Goal: Information Seeking & Learning: Check status

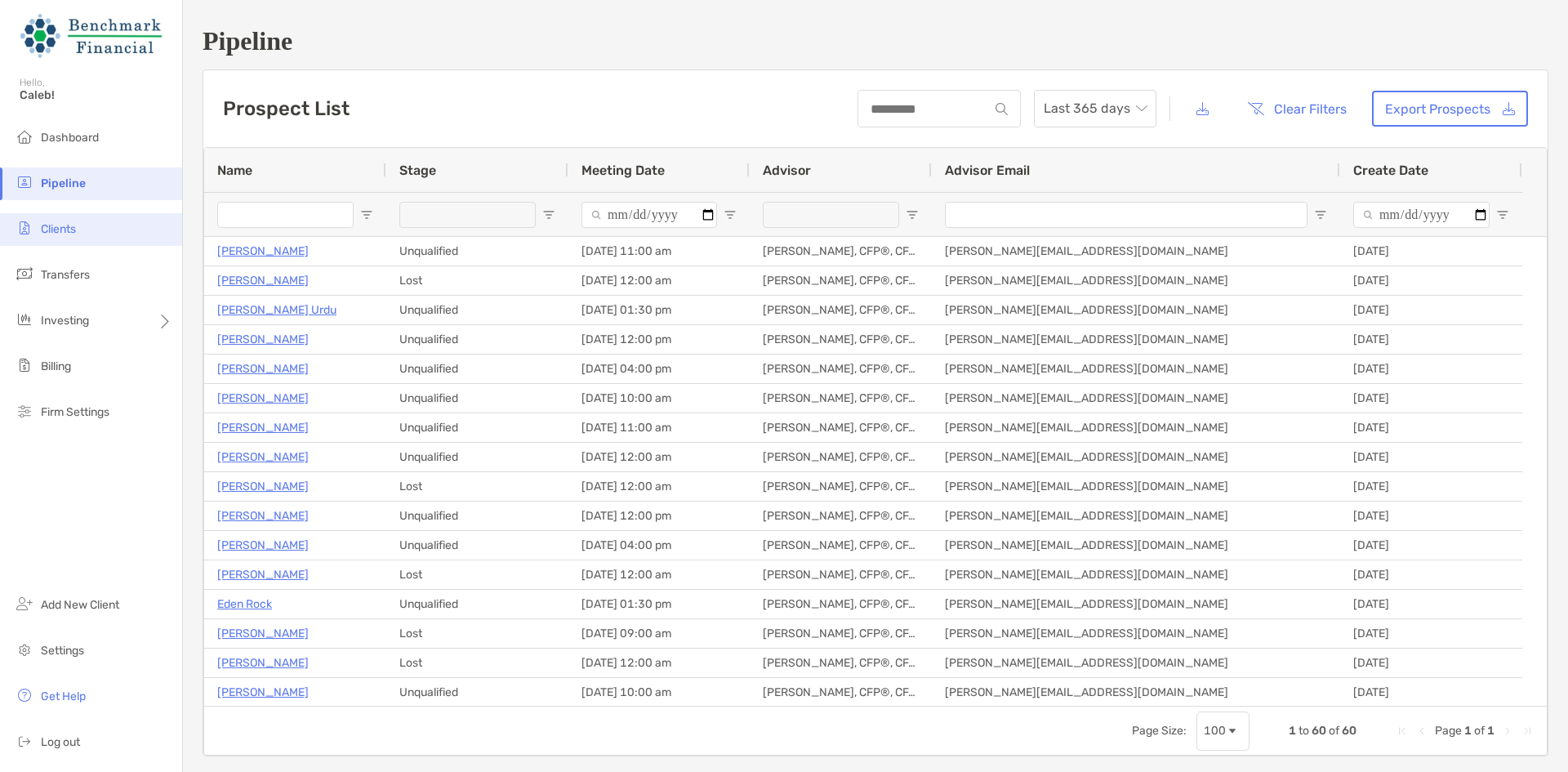
click at [107, 230] on li "Clients" at bounding box center [91, 229] width 182 height 33
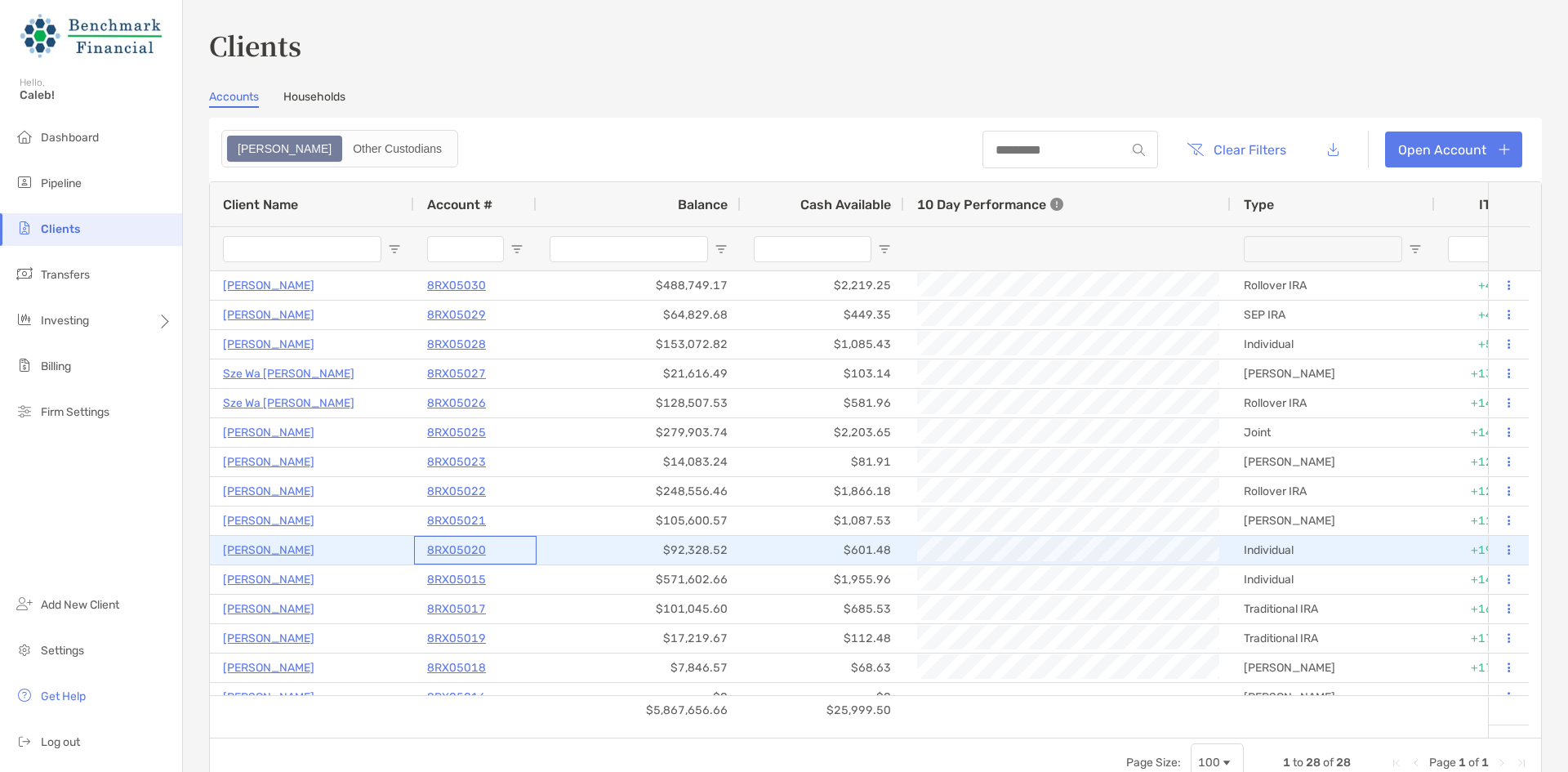
click at [440, 556] on p "8RX05020" at bounding box center [457, 550] width 59 height 21
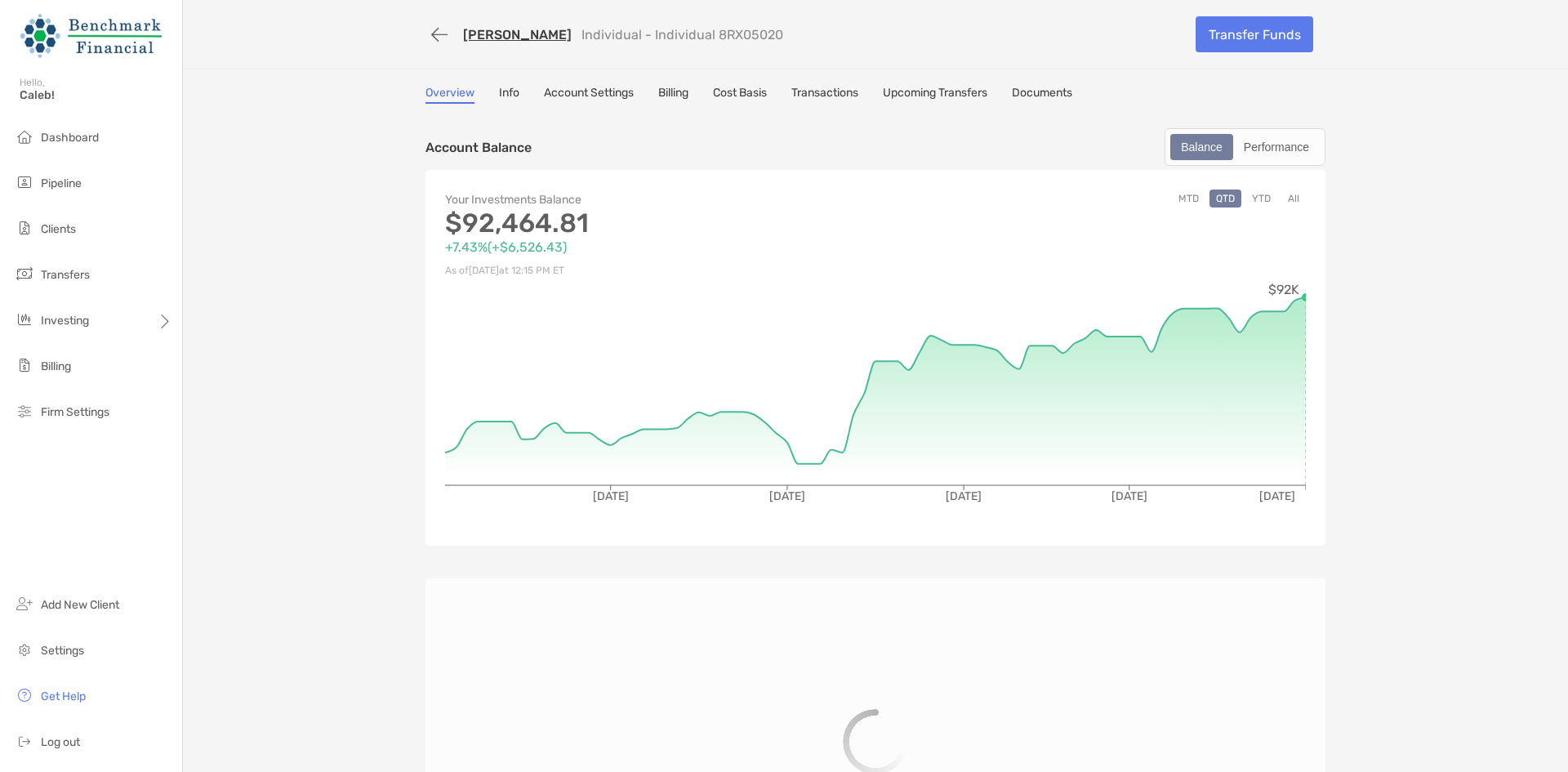
click at [721, 85] on div "[PERSON_NAME] Individual - Individual 8RX05020 Transfer Funds Overview Info Acc…" at bounding box center [876, 469] width 1386 height 938
click at [817, 92] on link "Transactions" at bounding box center [825, 95] width 67 height 18
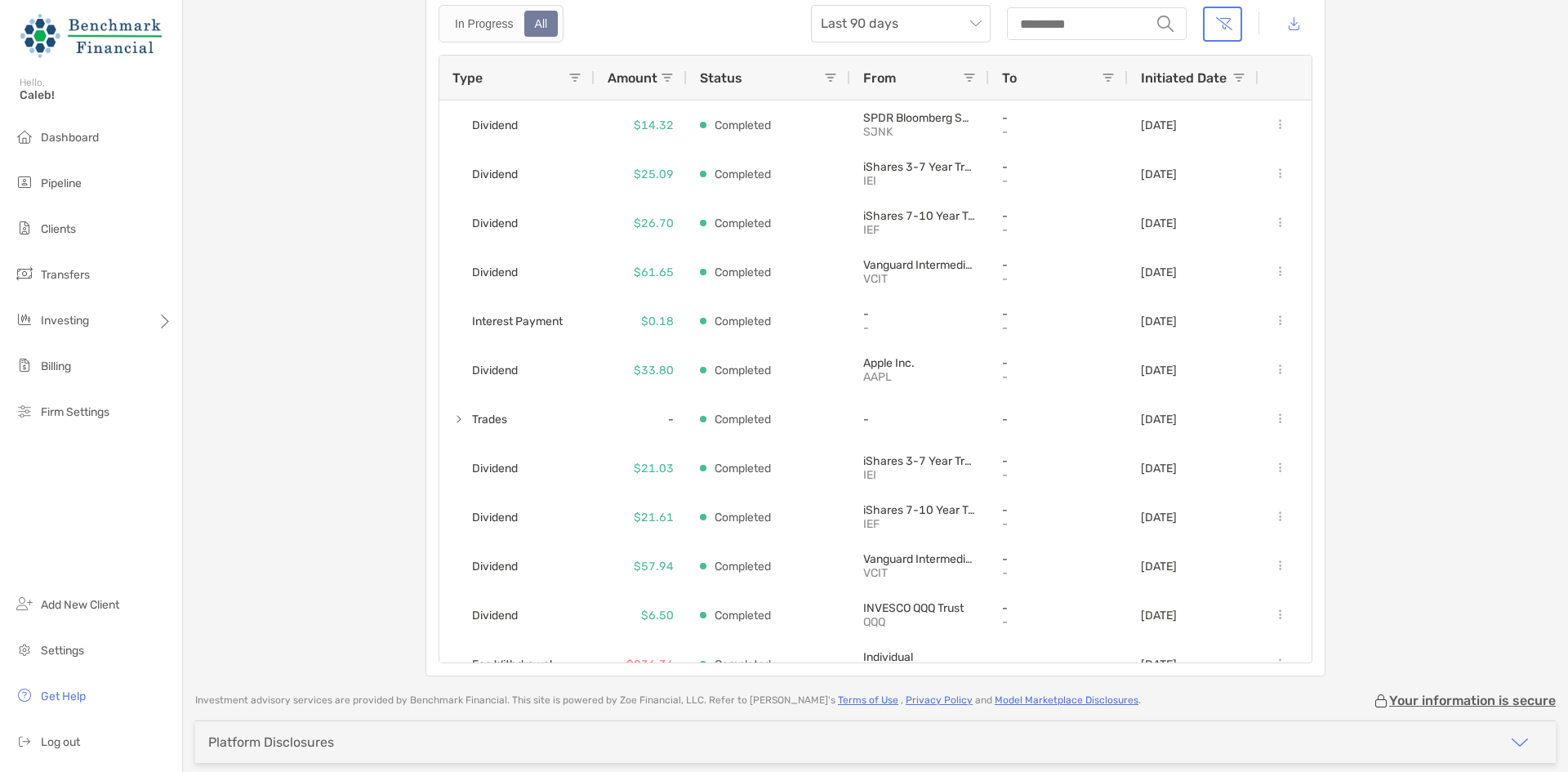
scroll to position [82, 0]
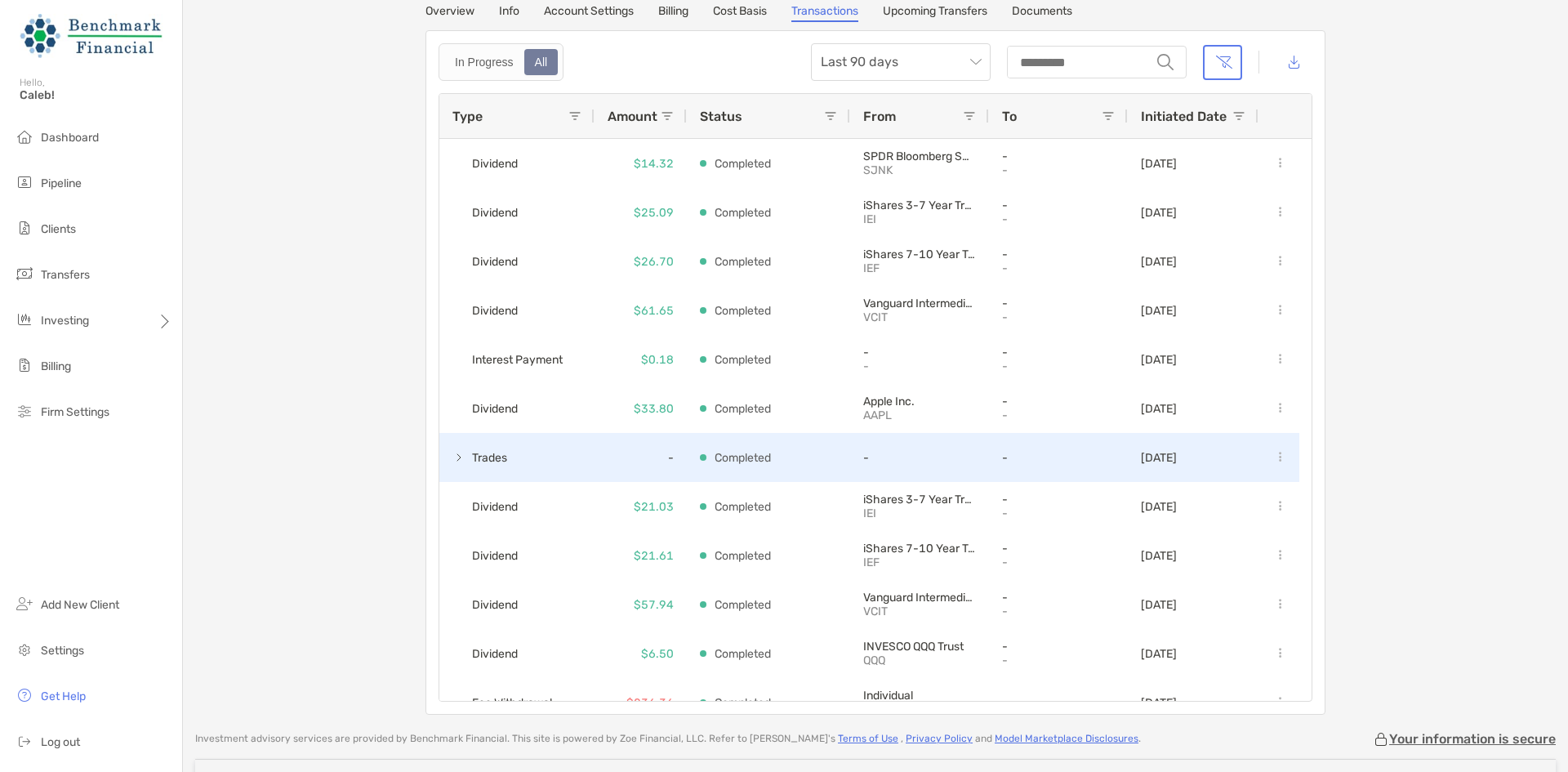
click at [452, 460] on span at bounding box center [459, 458] width 13 height 13
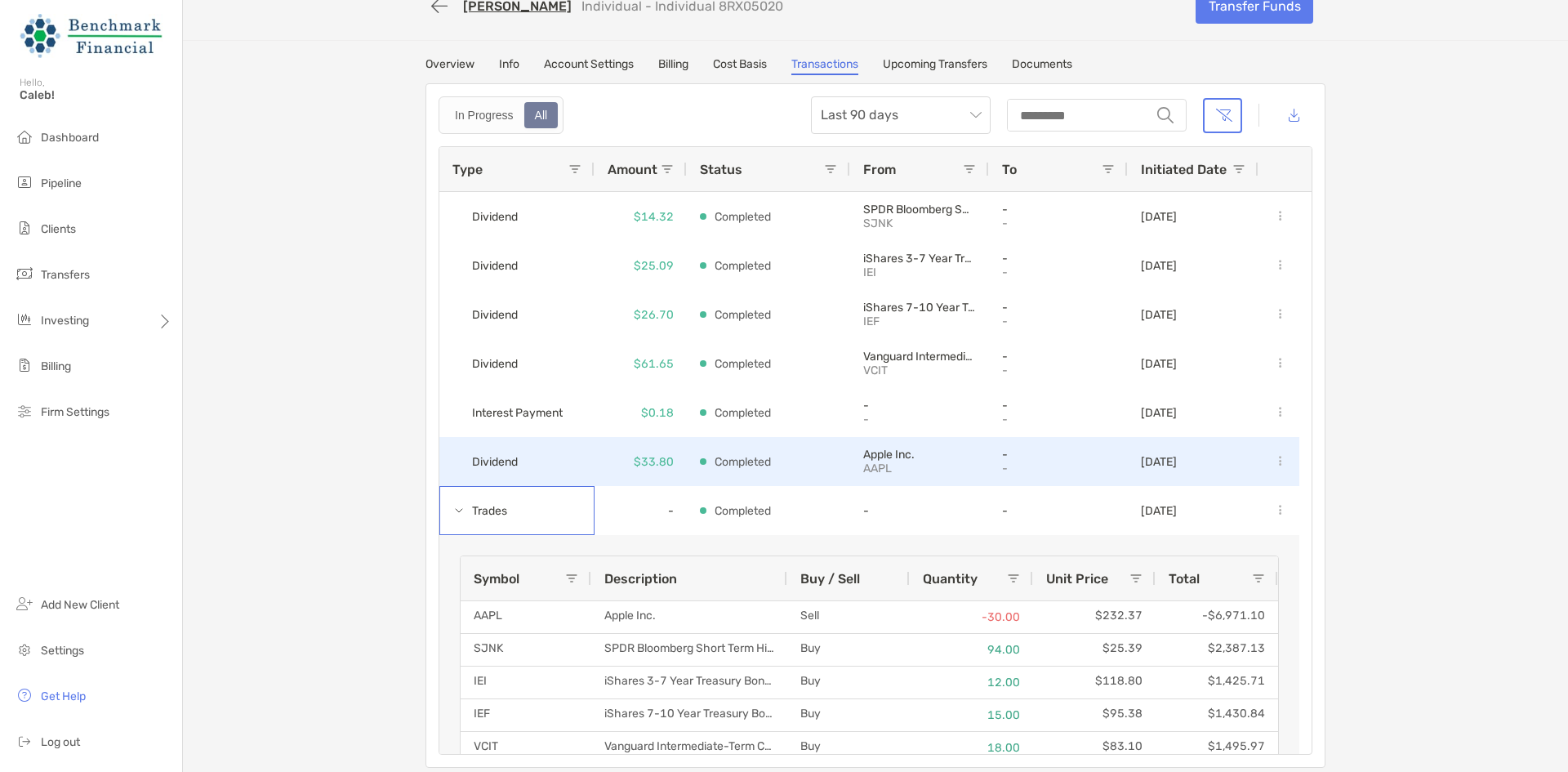
scroll to position [0, 0]
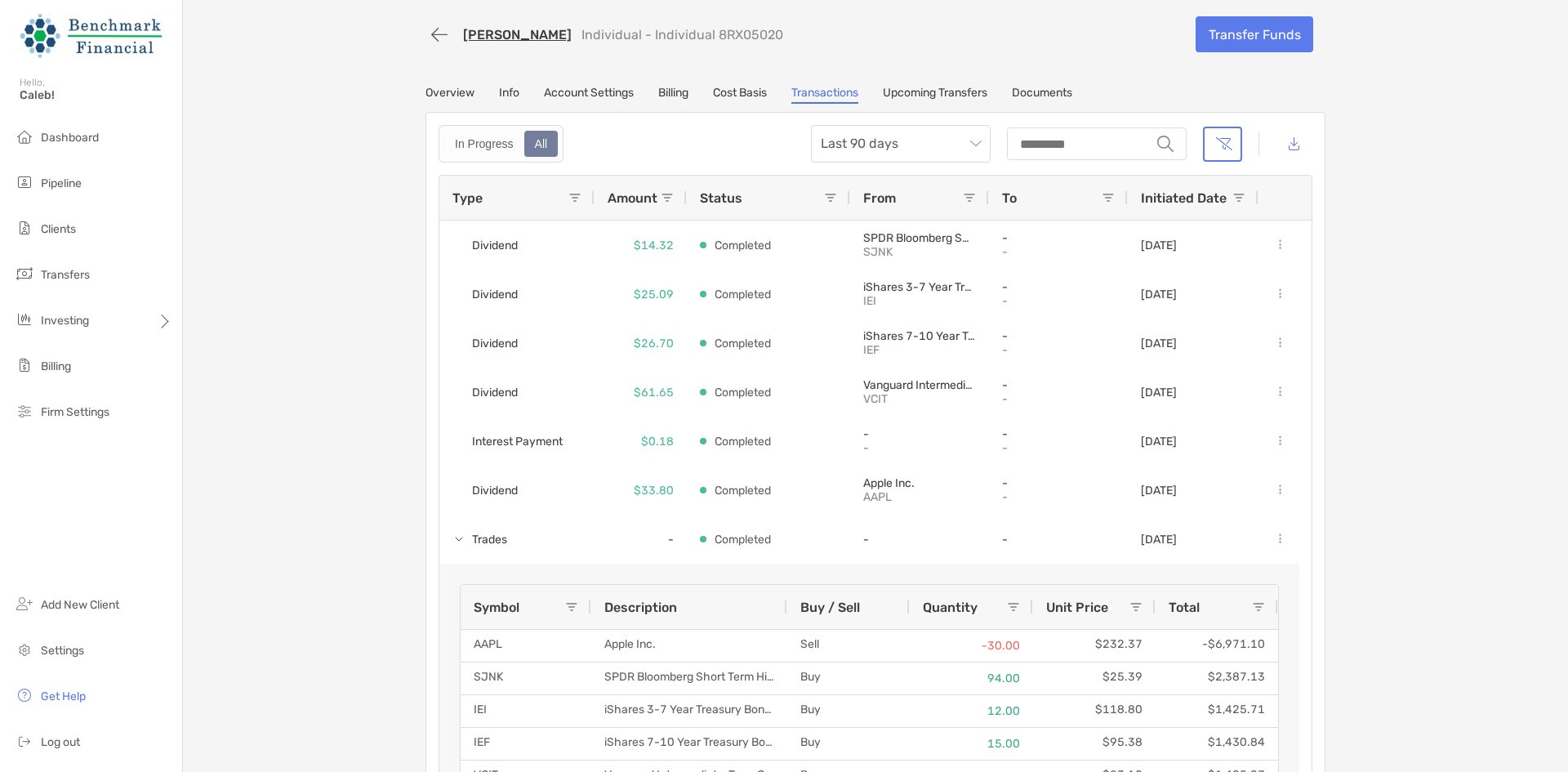
click at [736, 100] on link "Cost Basis" at bounding box center [740, 95] width 54 height 18
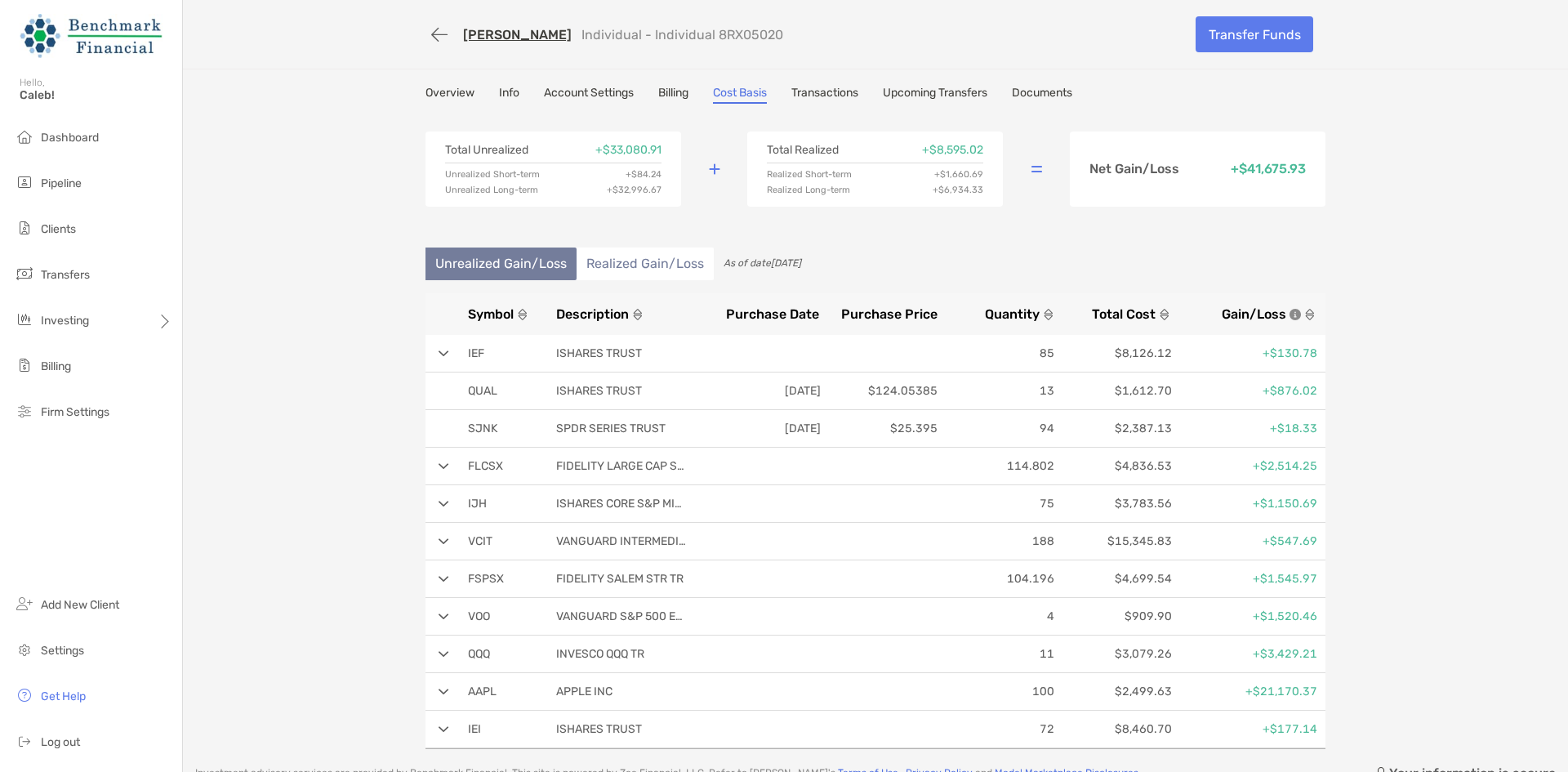
click at [626, 268] on li "Realized Gain/Loss" at bounding box center [645, 263] width 137 height 33
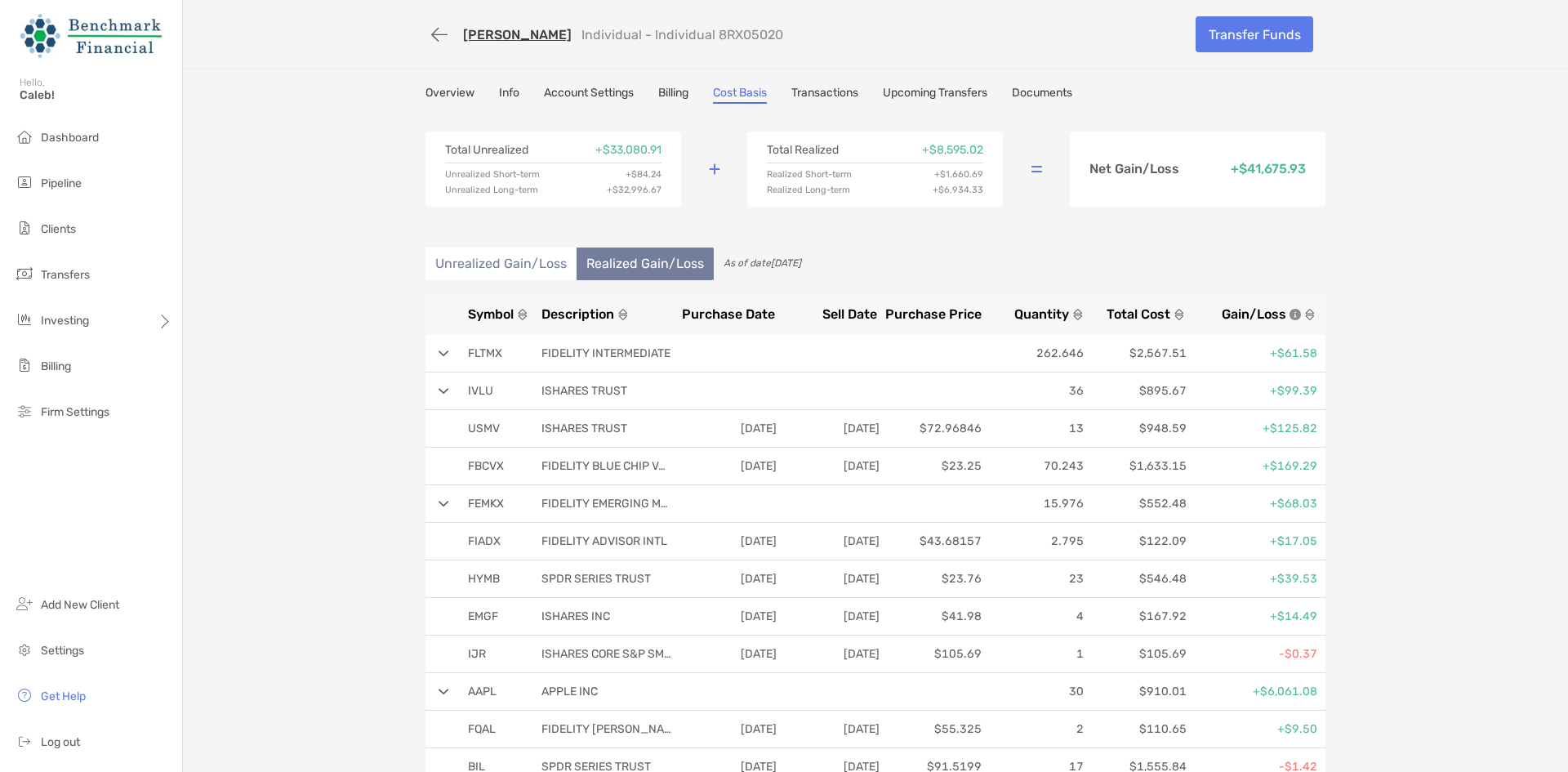
click at [486, 264] on li "Unrealized Gain/Loss" at bounding box center [501, 263] width 151 height 33
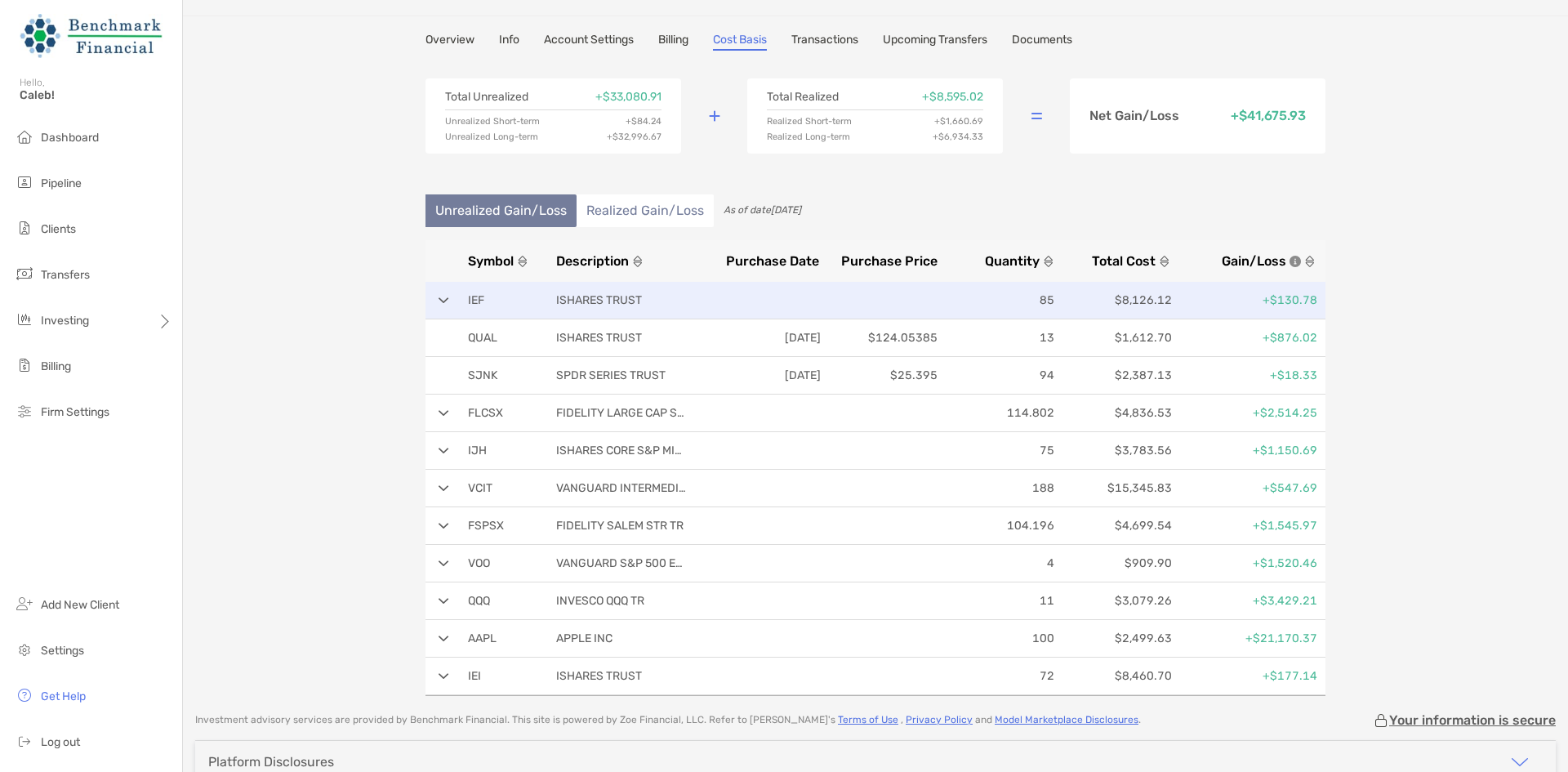
scroll to position [82, 0]
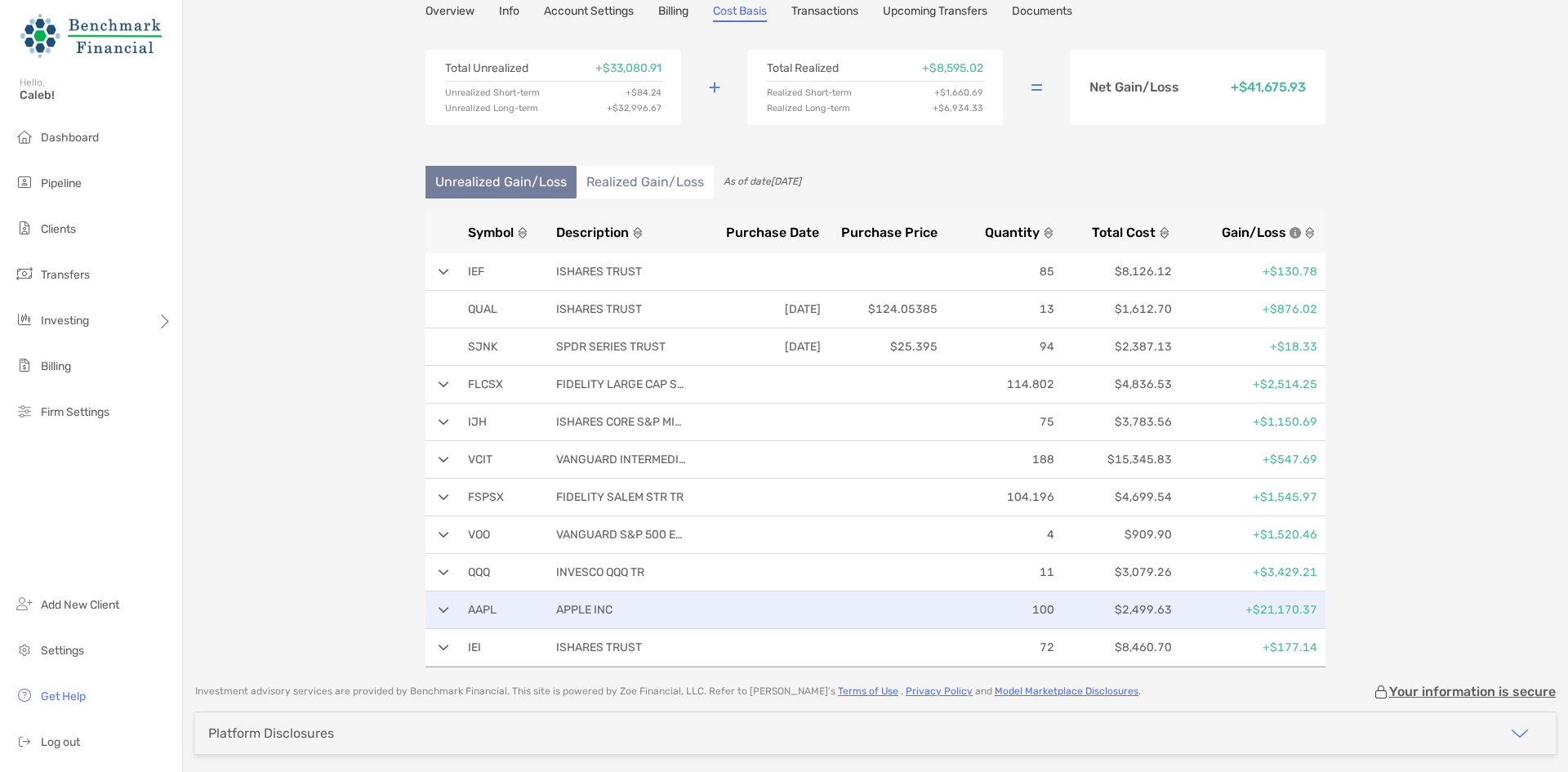
click at [433, 604] on div "AAPL APPLE INC 100 $2,499.63 +$21,170.37" at bounding box center [876, 610] width 900 height 38
